Goal: Information Seeking & Learning: Find specific fact

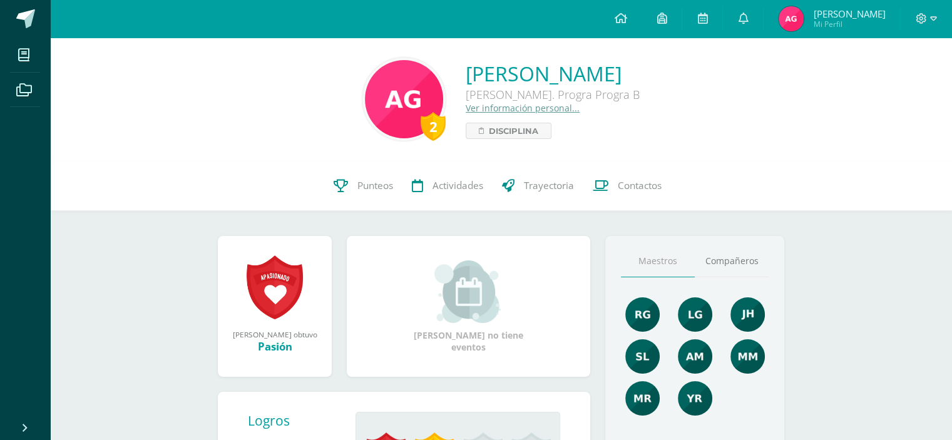
click at [465, 107] on link "Ver información personal..." at bounding box center [522, 108] width 114 height 12
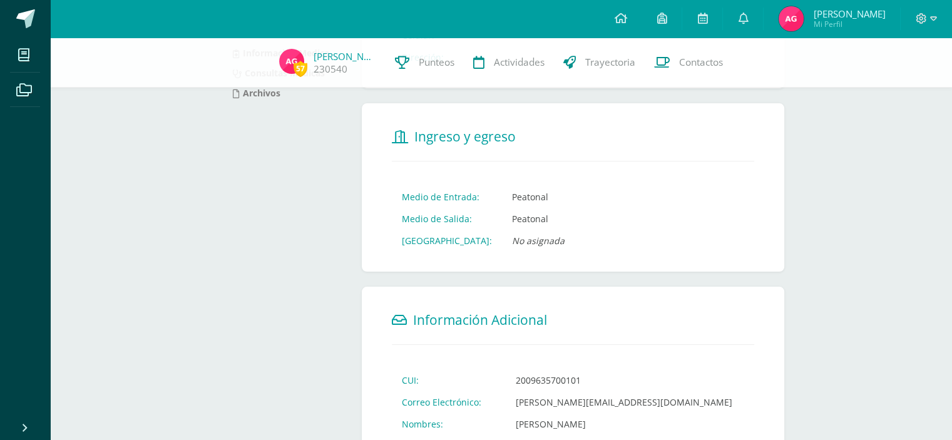
scroll to position [250, 0]
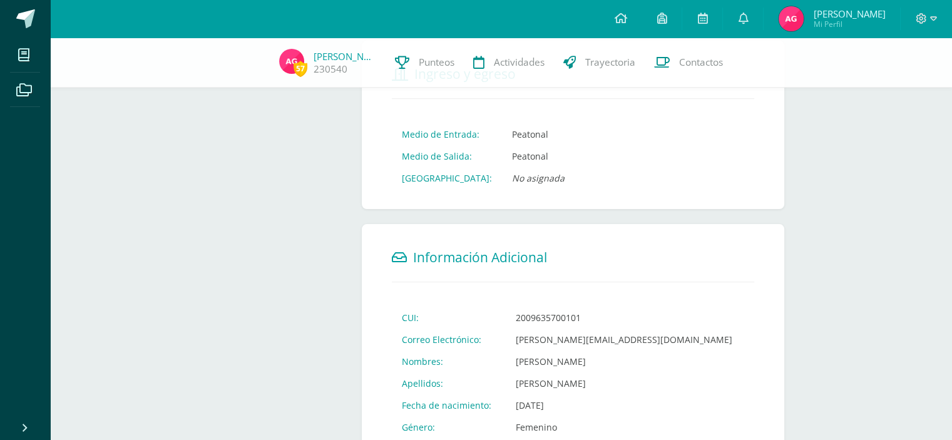
click at [526, 316] on td "2009635700101" at bounding box center [624, 318] width 236 height 22
copy td "2009635700101"
click at [501, 262] on span "Información Adicional" at bounding box center [480, 257] width 134 height 18
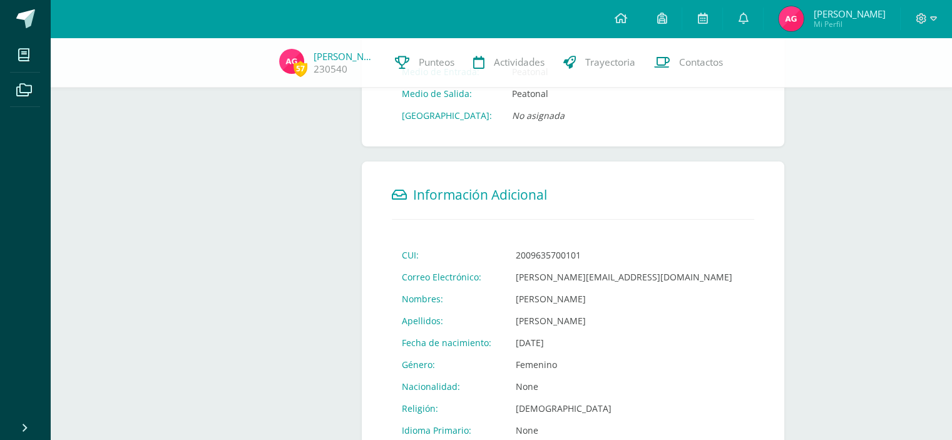
scroll to position [375, 0]
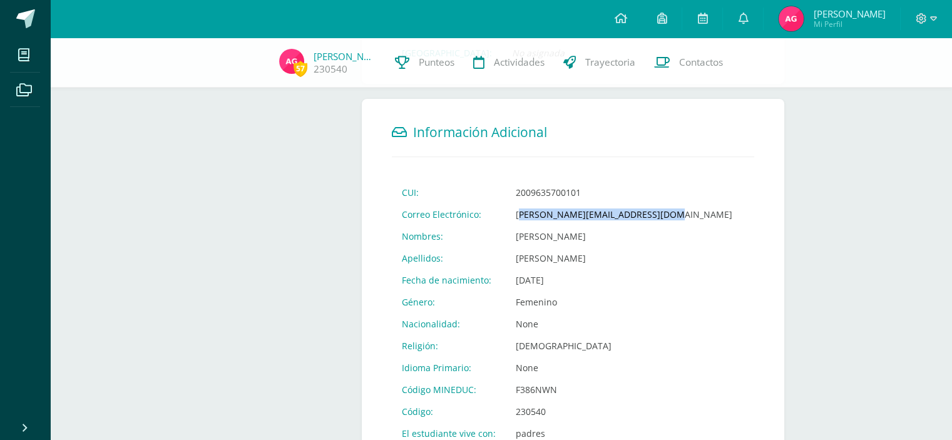
drag, startPoint x: 516, startPoint y: 220, endPoint x: 653, endPoint y: 217, distance: 137.1
click at [653, 217] on td "garcia.aa@continentalamericano.edu.gt" at bounding box center [624, 214] width 236 height 22
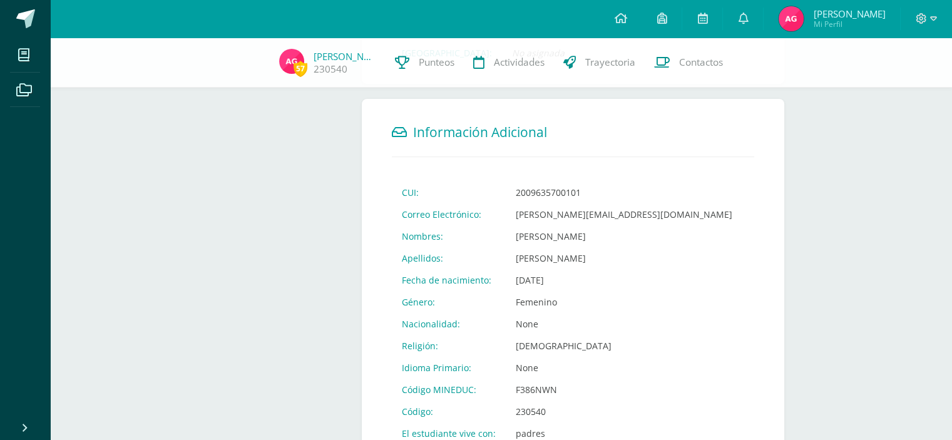
click at [516, 246] on td "[PERSON_NAME]" at bounding box center [624, 236] width 236 height 22
click at [516, 245] on td "[PERSON_NAME]" at bounding box center [624, 236] width 236 height 22
click at [518, 268] on td "García Punay" at bounding box center [624, 258] width 236 height 22
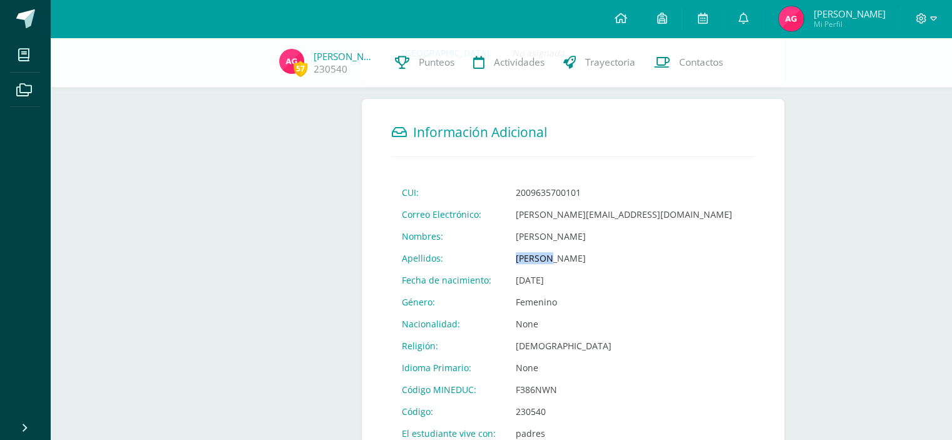
click at [518, 268] on td "García Punay" at bounding box center [624, 258] width 236 height 22
click at [521, 292] on td "Femenino" at bounding box center [624, 302] width 236 height 22
click at [523, 316] on td "None" at bounding box center [624, 324] width 236 height 22
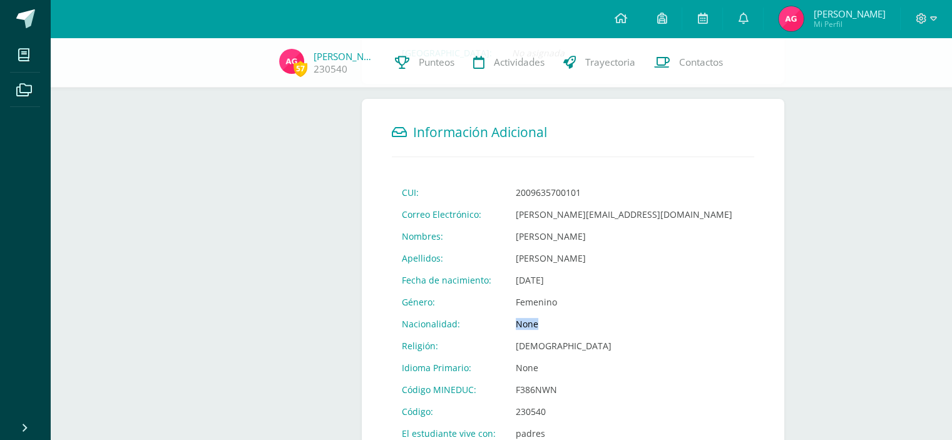
click at [523, 316] on td "None" at bounding box center [624, 324] width 236 height 22
click at [526, 352] on td "cristiana" at bounding box center [624, 346] width 236 height 22
click at [531, 384] on td "F386NWN" at bounding box center [624, 390] width 236 height 22
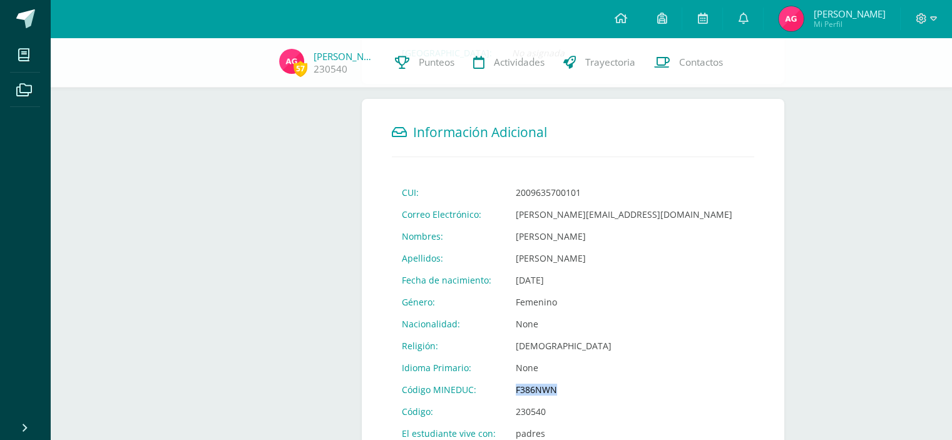
click at [531, 384] on td "F386NWN" at bounding box center [624, 390] width 236 height 22
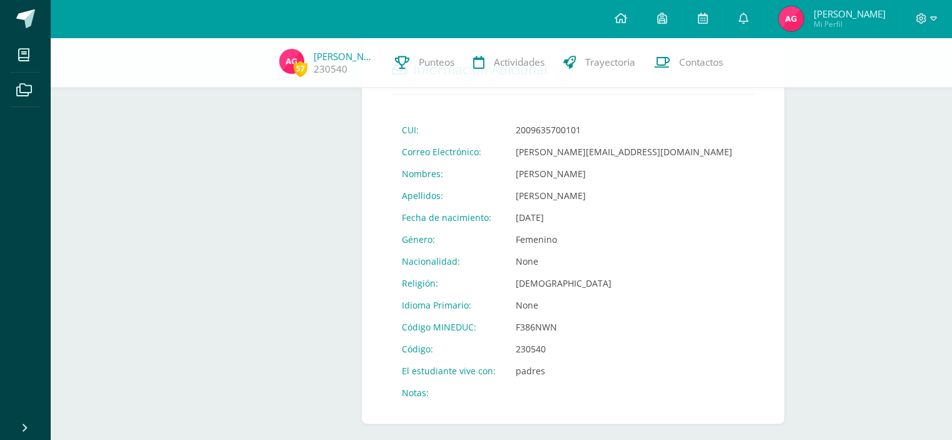
click at [519, 262] on td "None" at bounding box center [624, 261] width 236 height 22
click at [524, 237] on td "Femenino" at bounding box center [624, 239] width 236 height 22
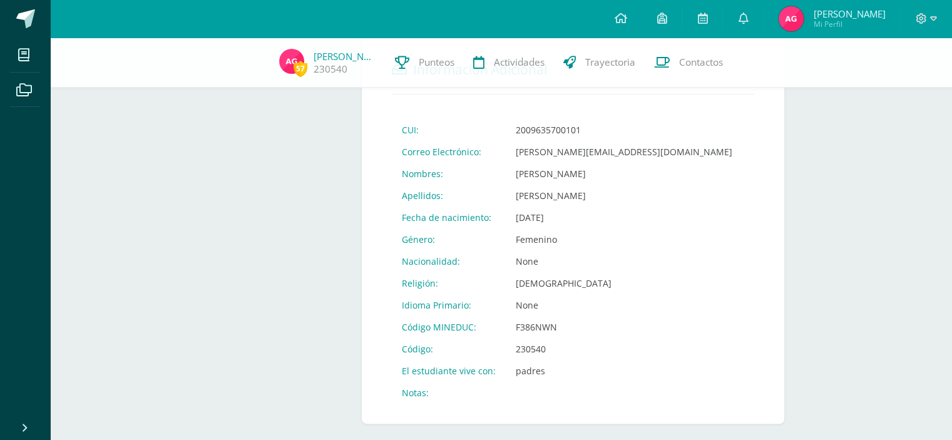
click at [527, 217] on td "Jul. 27, 2008" at bounding box center [624, 217] width 236 height 22
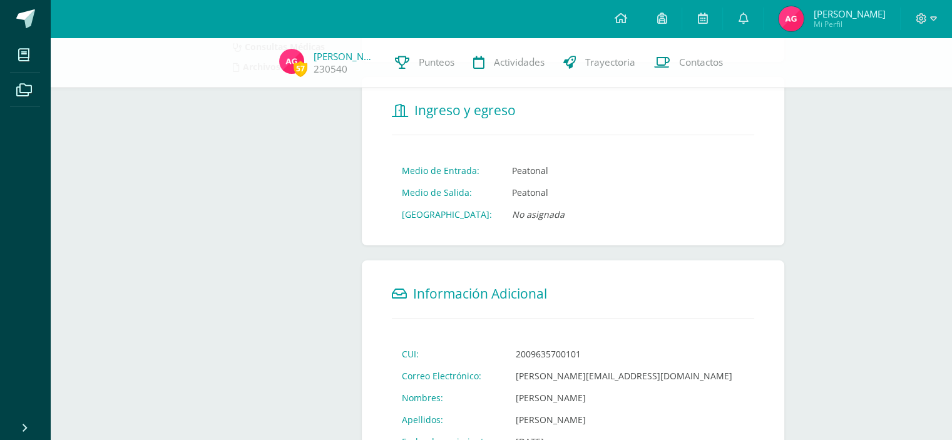
scroll to position [151, 0]
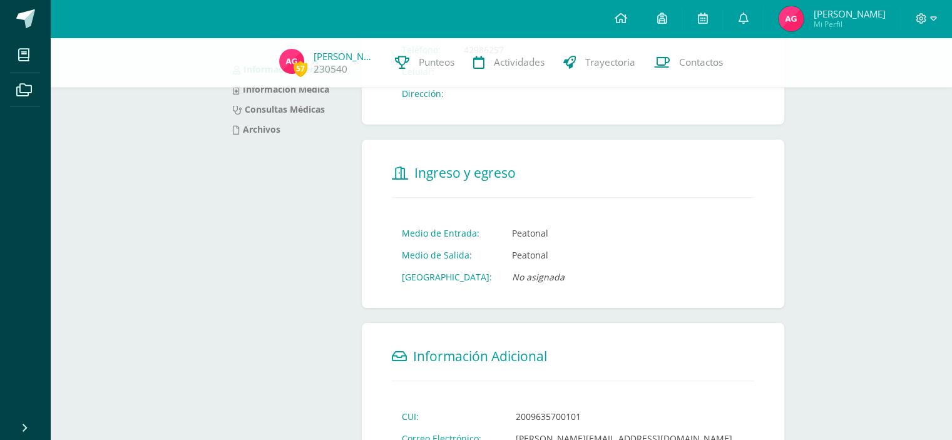
click at [518, 273] on icon "No asignada" at bounding box center [538, 277] width 53 height 12
click at [546, 291] on form "Ingreso y egreso Medio de Entrada: Peatonal Medio de Salida: Peatonal Puerta de…" at bounding box center [573, 224] width 422 height 168
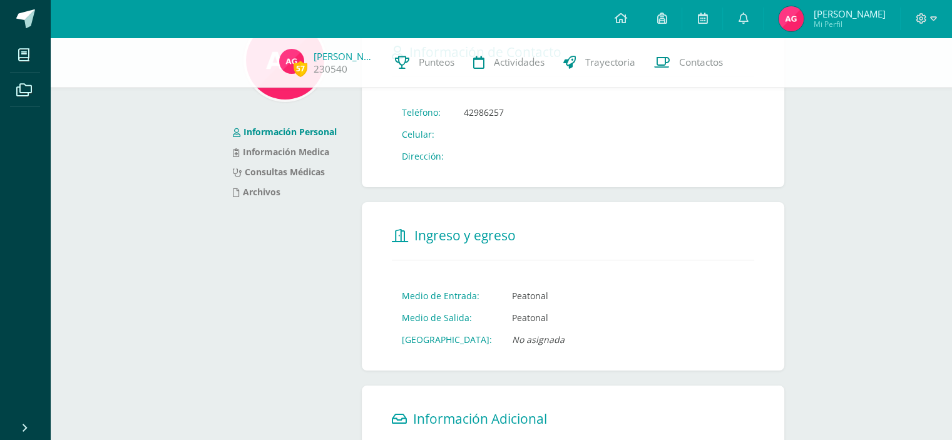
scroll to position [0, 0]
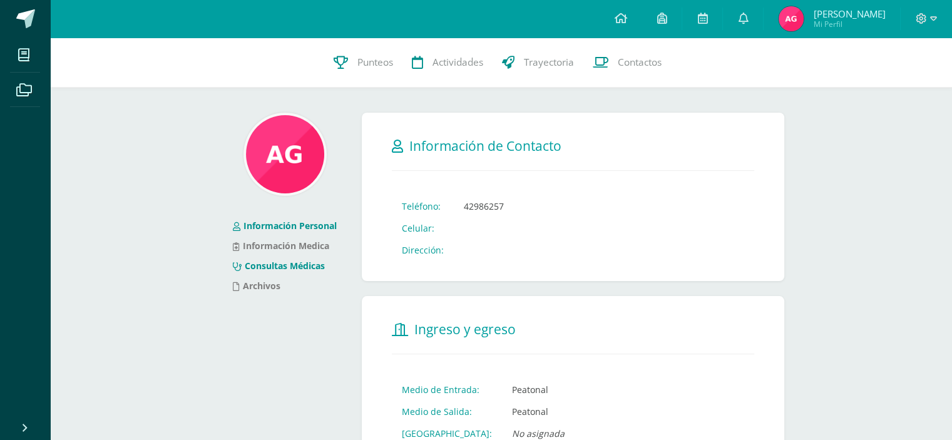
click at [315, 267] on link "Consultas Médicas" at bounding box center [279, 266] width 92 height 12
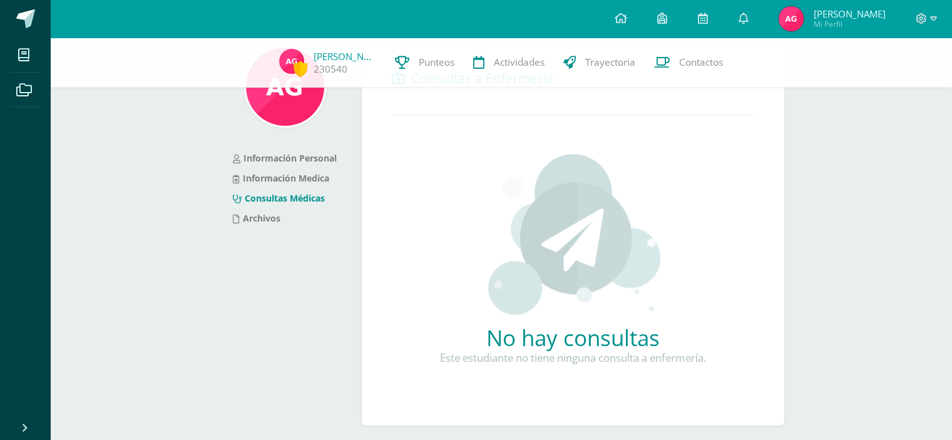
scroll to position [88, 0]
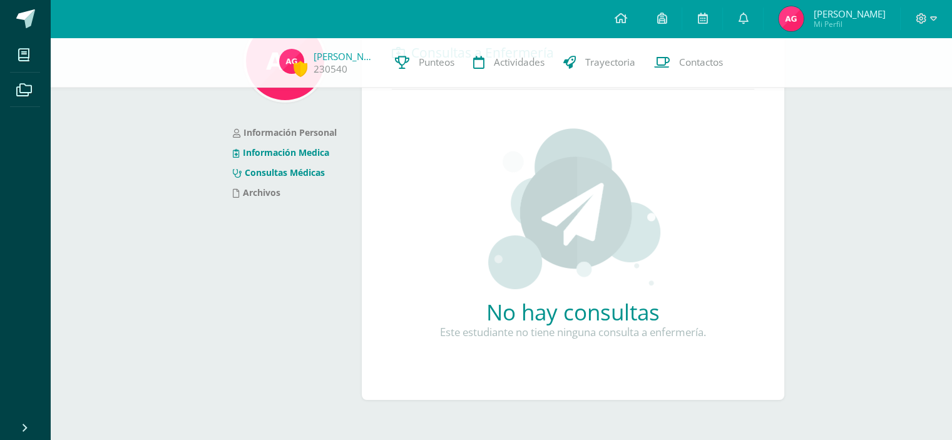
click at [322, 146] on link "Información Medica" at bounding box center [281, 152] width 96 height 12
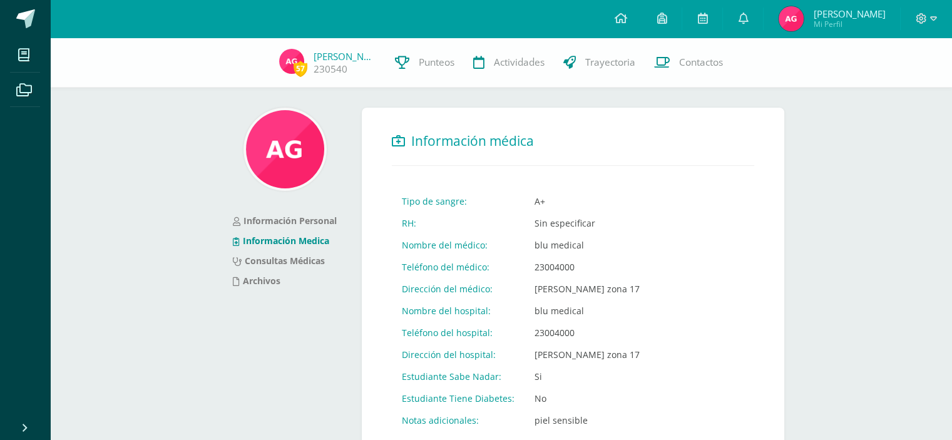
scroll to position [63, 0]
